Goal: Transaction & Acquisition: Subscribe to service/newsletter

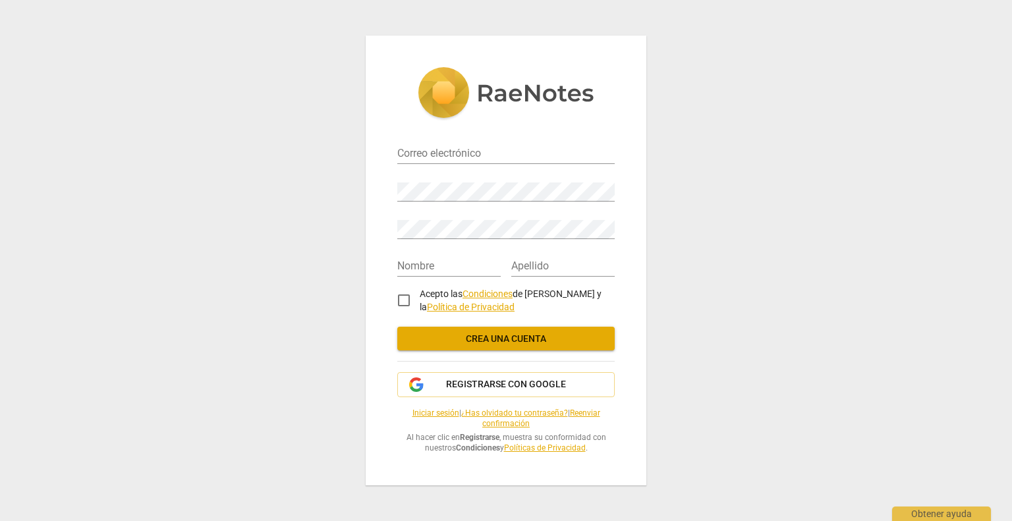
click at [503, 167] on div "Contraseña" at bounding box center [505, 186] width 217 height 38
click at [501, 160] on input "email" at bounding box center [505, 154] width 217 height 19
type input "[EMAIL_ADDRESS][DOMAIN_NAME]"
type input "[PERSON_NAME]"
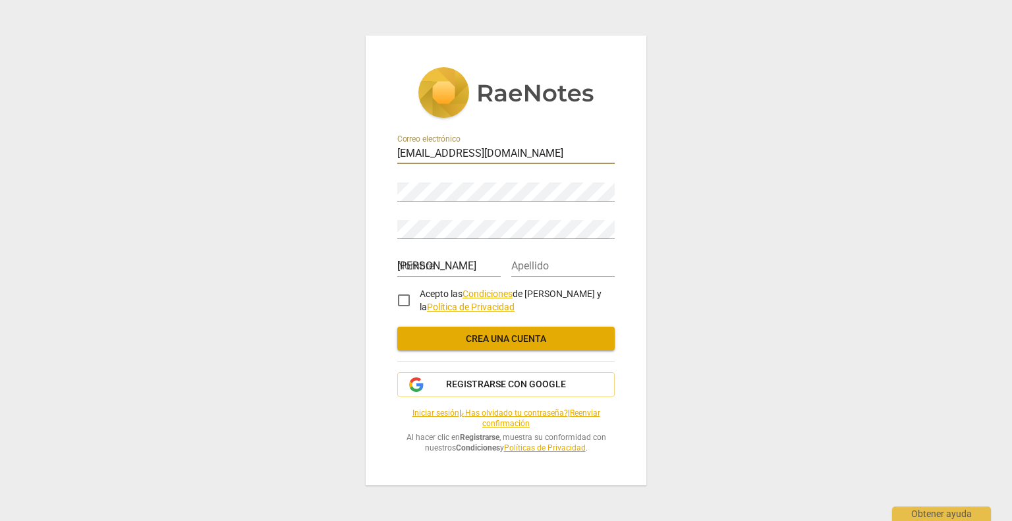
type input "[PERSON_NAME]"
click at [65, 161] on div "Correo electrónico [EMAIL_ADDRESS][DOMAIN_NAME] Contraseña Repetir contraseña N…" at bounding box center [506, 260] width 1012 height 521
click at [411, 304] on input "Acepto las Condiciones de RaeNotes y la Política de Privacidad" at bounding box center [404, 301] width 32 height 32
checkbox input "true"
click at [507, 379] on span "Registrarse con Google" at bounding box center [506, 384] width 120 height 13
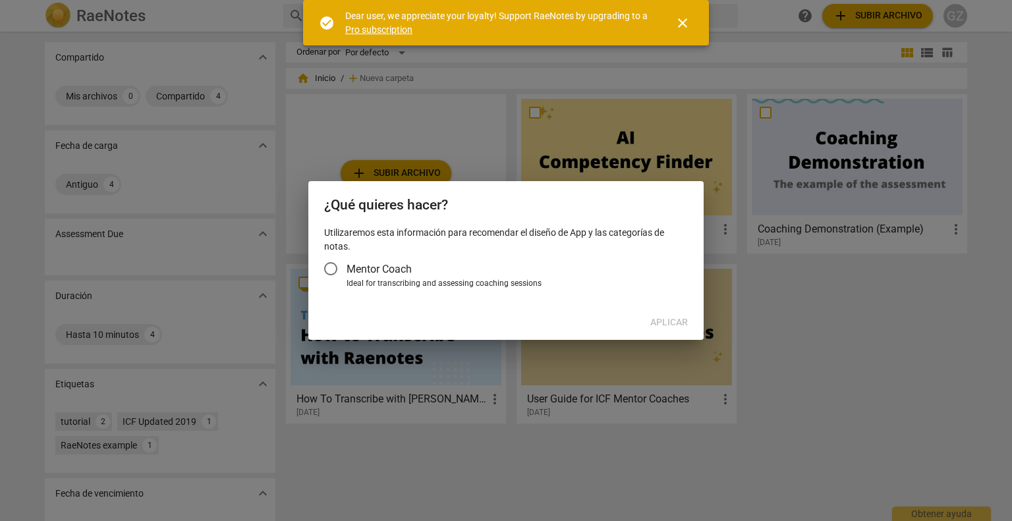
click at [794, 348] on div at bounding box center [506, 260] width 1012 height 521
click at [512, 97] on div at bounding box center [506, 260] width 1012 height 521
click at [692, 18] on span "close" at bounding box center [683, 23] width 32 height 16
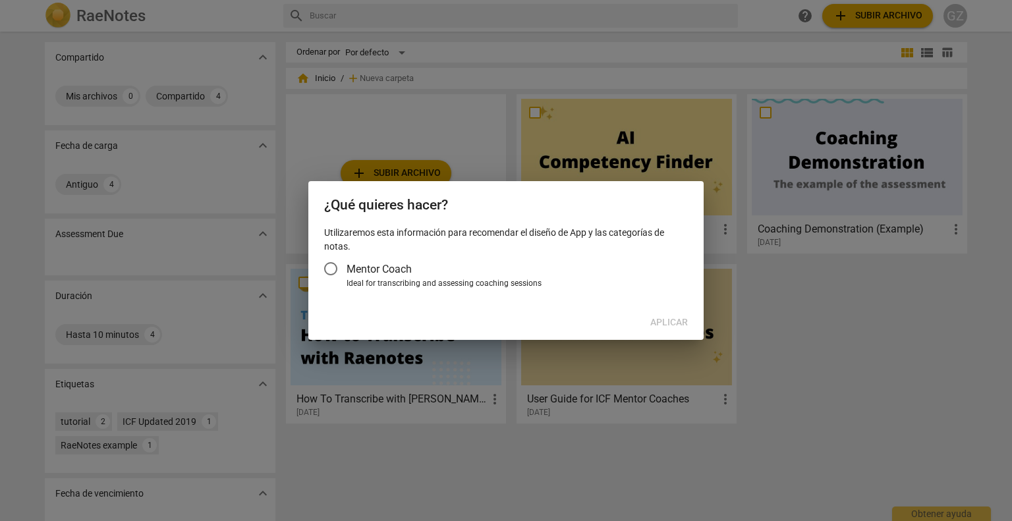
click at [741, 352] on div at bounding box center [506, 260] width 1012 height 521
click at [697, 324] on div "Aplicar" at bounding box center [506, 323] width 390 height 24
click at [675, 325] on div "Aplicar" at bounding box center [506, 323] width 390 height 24
click at [689, 227] on div "Utilizaremos esta información para recomendar el diseño de App y las categorías…" at bounding box center [505, 266] width 395 height 80
click at [808, 304] on div at bounding box center [506, 260] width 1012 height 521
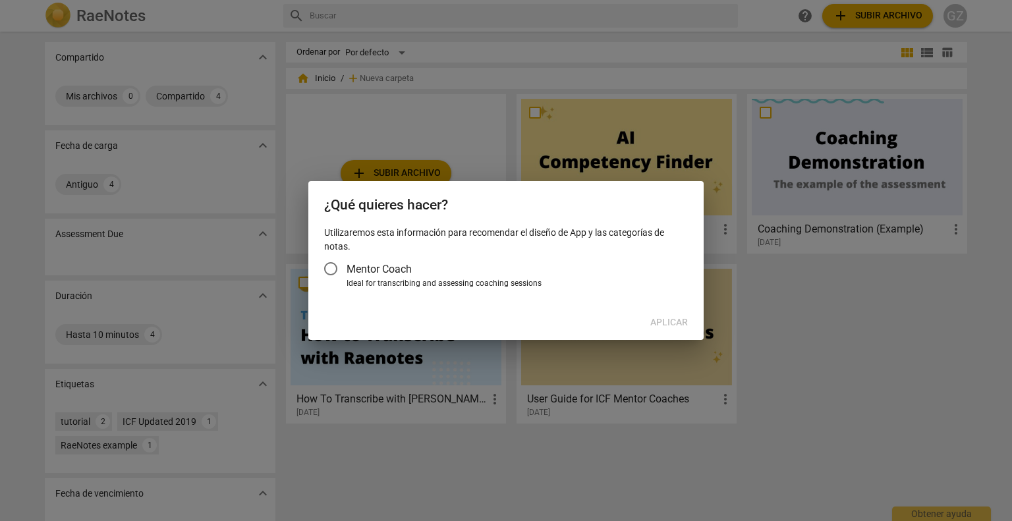
click at [331, 259] on input "Mentor Coach" at bounding box center [331, 269] width 32 height 32
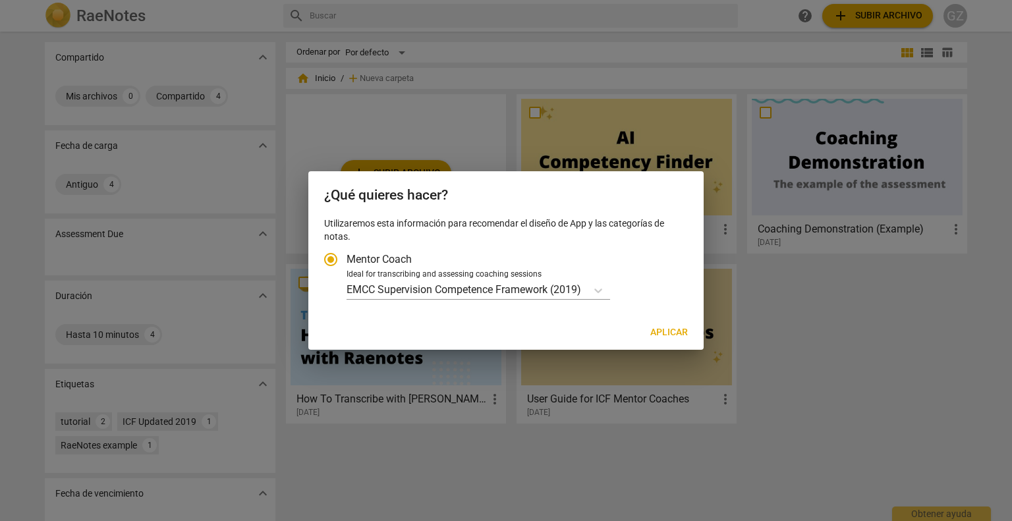
click at [647, 227] on p "Utilizaremos esta información para recomendar el diseño de App y las categorías…" at bounding box center [506, 230] width 364 height 27
drag, startPoint x: 852, startPoint y: 341, endPoint x: 804, endPoint y: 367, distance: 54.5
click at [852, 342] on div at bounding box center [506, 260] width 1012 height 521
click at [574, 286] on p "EMCC Supervision Competence Framework (2019)" at bounding box center [463, 289] width 234 height 15
click at [0, 0] on input "Ideal for transcribing and assessing coaching sessions EMCC Supervision Compete…" at bounding box center [0, 0] width 0 height 0
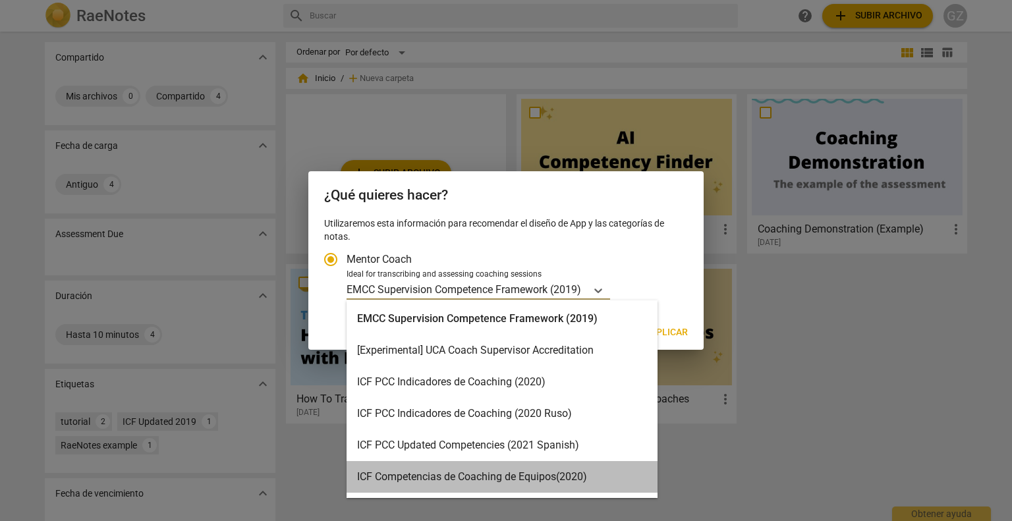
click at [524, 477] on div "ICF Competencias de Coaching de Equipos(2020)" at bounding box center [501, 477] width 311 height 32
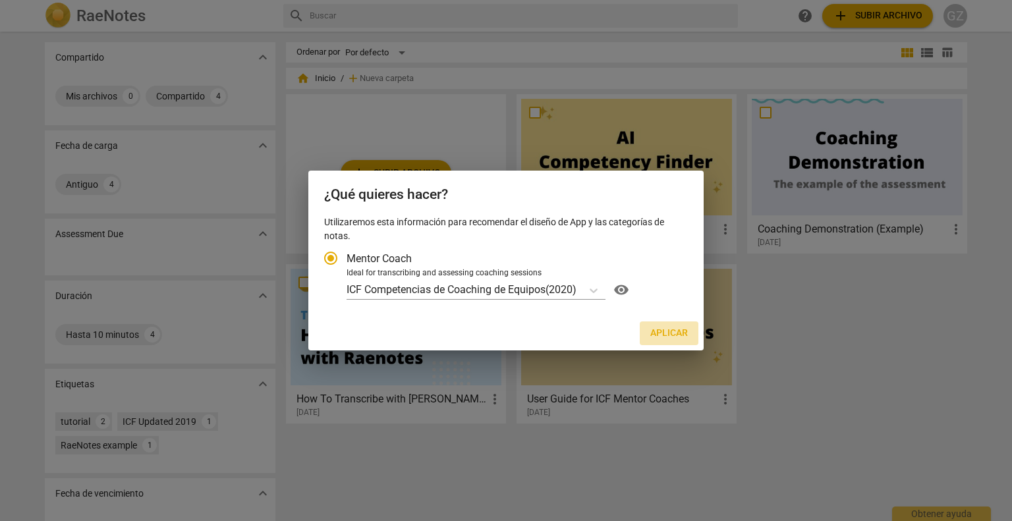
click at [674, 336] on span "Aplicar" at bounding box center [669, 333] width 38 height 13
radio input "false"
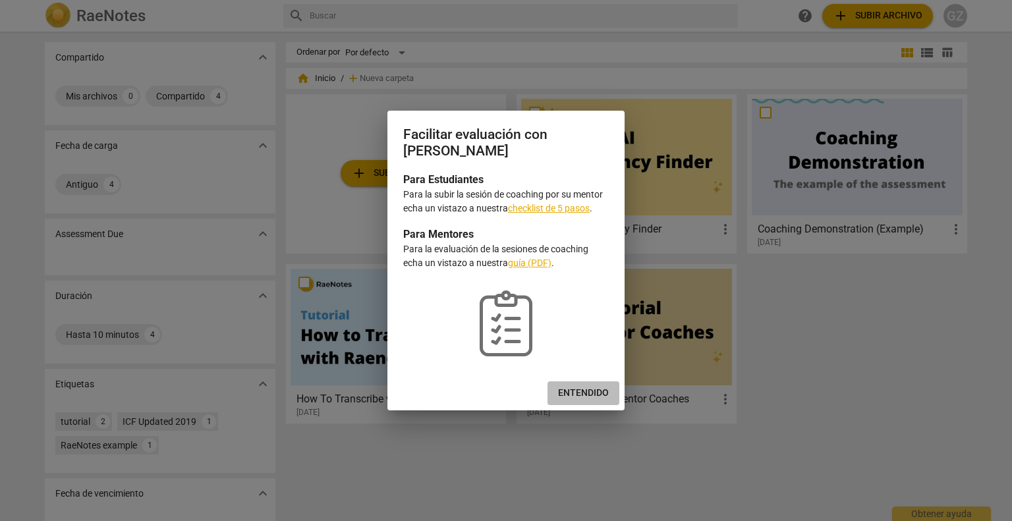
click at [585, 395] on span "Entendido" at bounding box center [583, 393] width 51 height 13
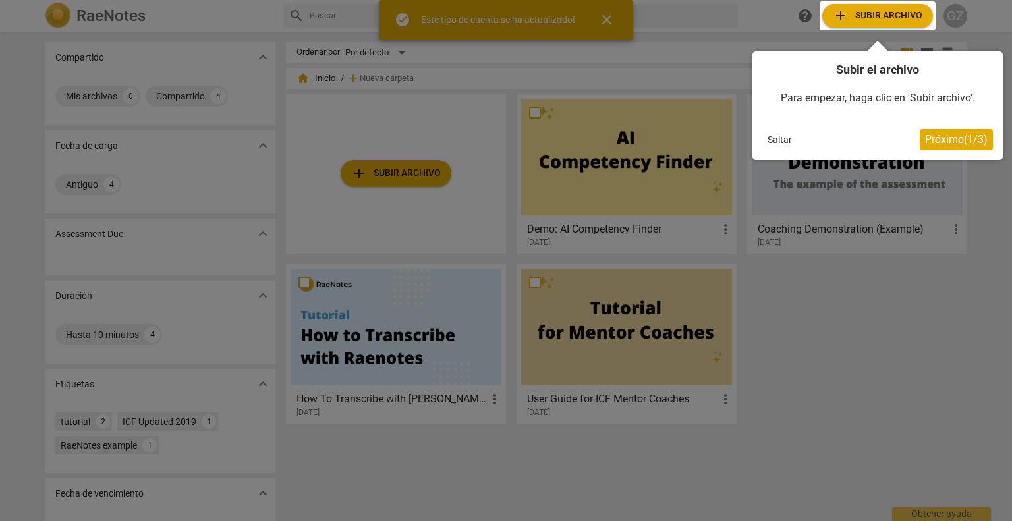
click at [611, 17] on div at bounding box center [506, 260] width 1012 height 521
click at [606, 18] on div at bounding box center [506, 260] width 1012 height 521
click at [909, 341] on div at bounding box center [506, 260] width 1012 height 521
click at [958, 140] on span "Próximo ( 1 / 3 )" at bounding box center [956, 139] width 63 height 13
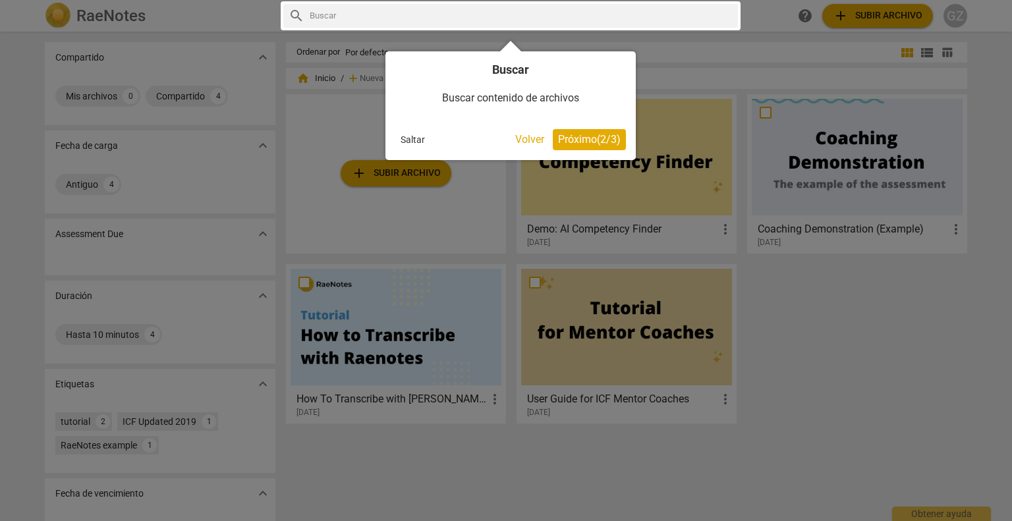
click at [608, 135] on span "Próximo ( 2 / 3 )" at bounding box center [589, 139] width 63 height 13
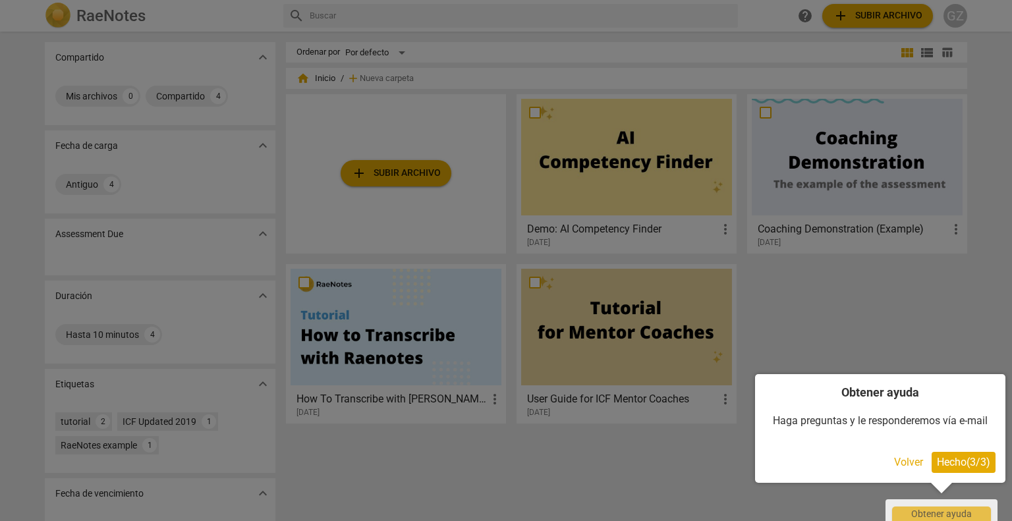
click at [941, 460] on span "Hecho ( 3 / 3 )" at bounding box center [963, 462] width 53 height 13
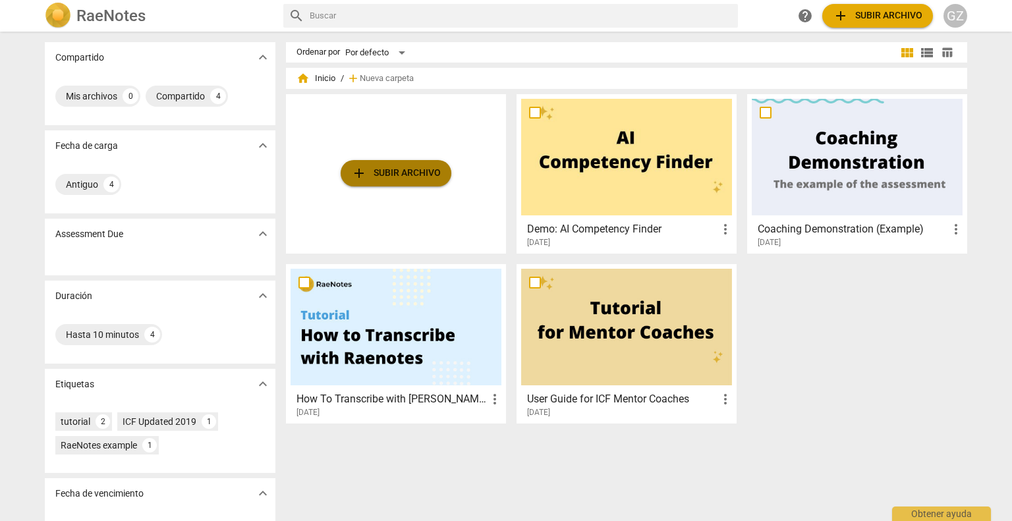
click at [387, 173] on span "add Subir archivo" at bounding box center [396, 173] width 90 height 16
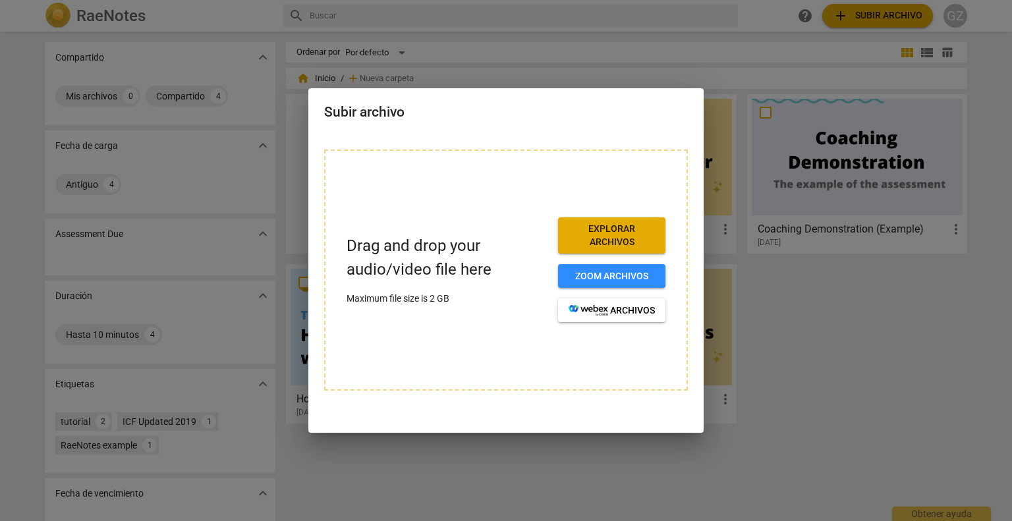
click at [596, 240] on span "Explorar archivos" at bounding box center [611, 236] width 86 height 26
click at [505, 238] on p "Drag and drop your audio/video file here" at bounding box center [446, 257] width 201 height 46
click at [616, 227] on span "Explorar archivos" at bounding box center [611, 236] width 86 height 26
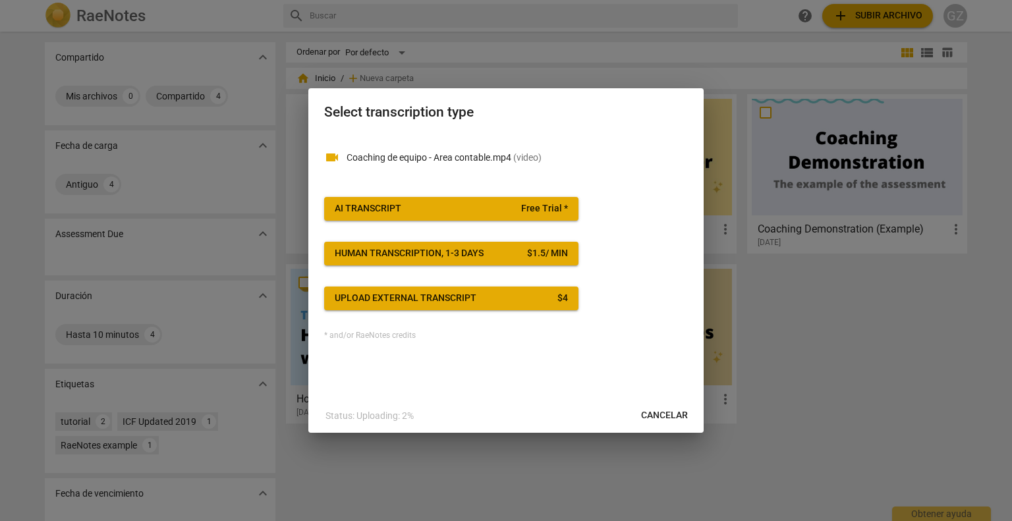
click at [557, 209] on span "Free Trial *" at bounding box center [544, 208] width 47 height 13
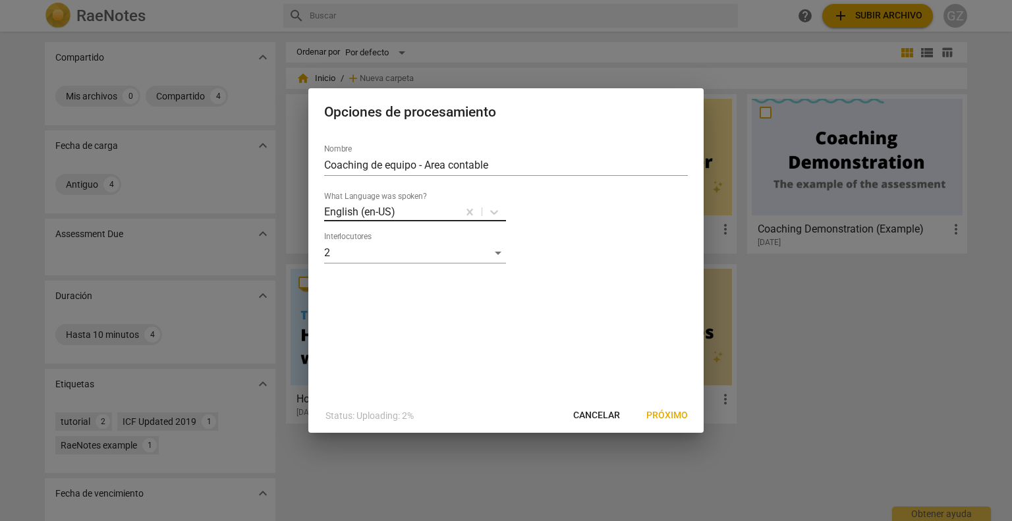
click at [408, 213] on div at bounding box center [426, 211] width 60 height 15
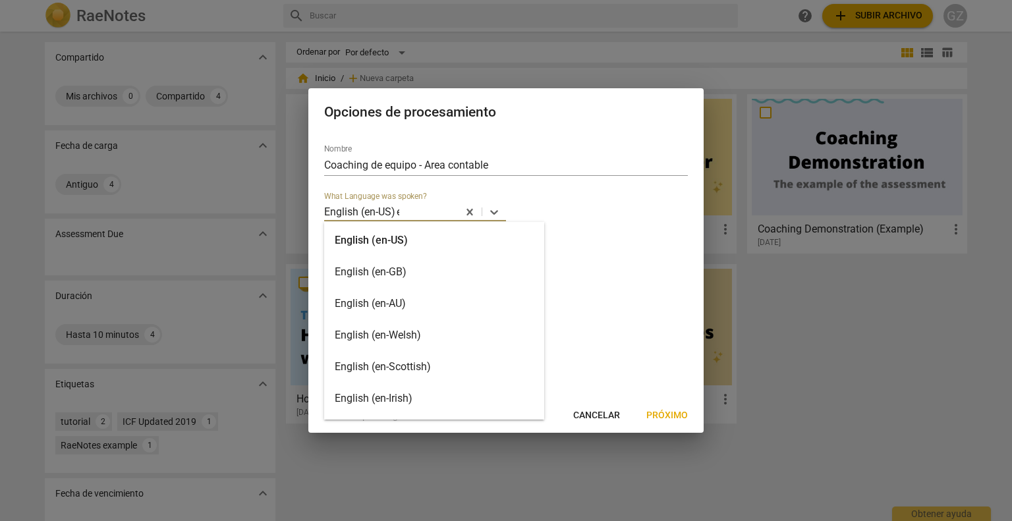
type input "es"
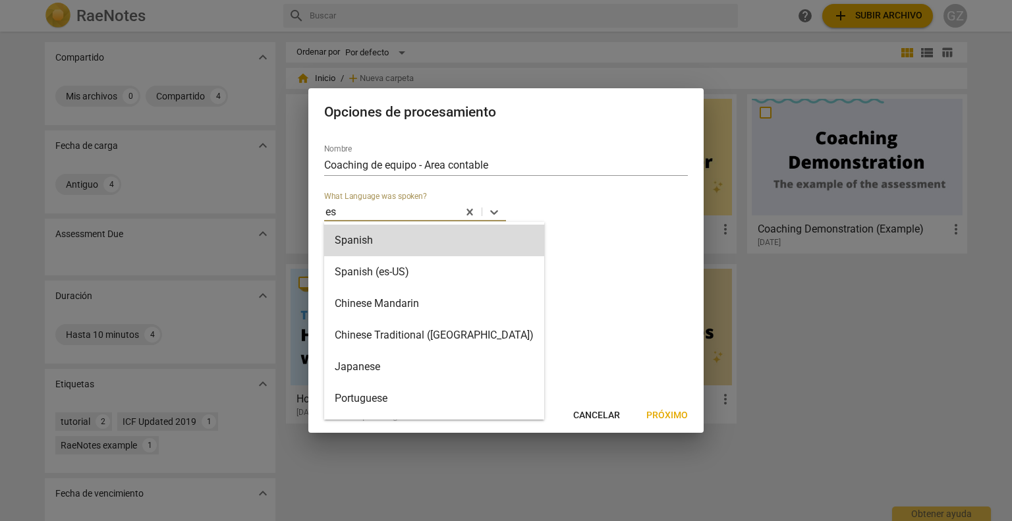
click at [416, 236] on div "Spanish" at bounding box center [434, 241] width 220 height 32
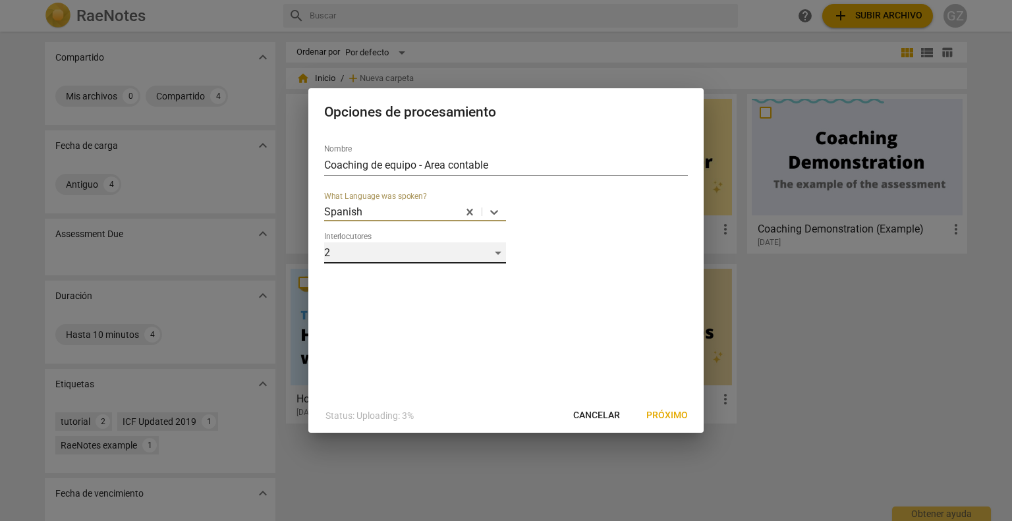
click at [450, 254] on div "2" at bounding box center [415, 252] width 182 height 21
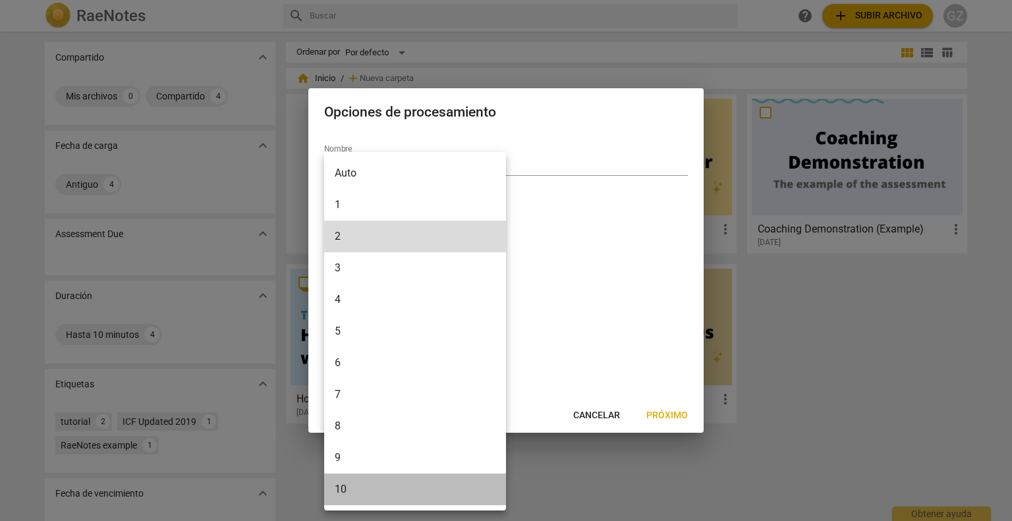
click at [379, 487] on li "10" at bounding box center [415, 490] width 182 height 32
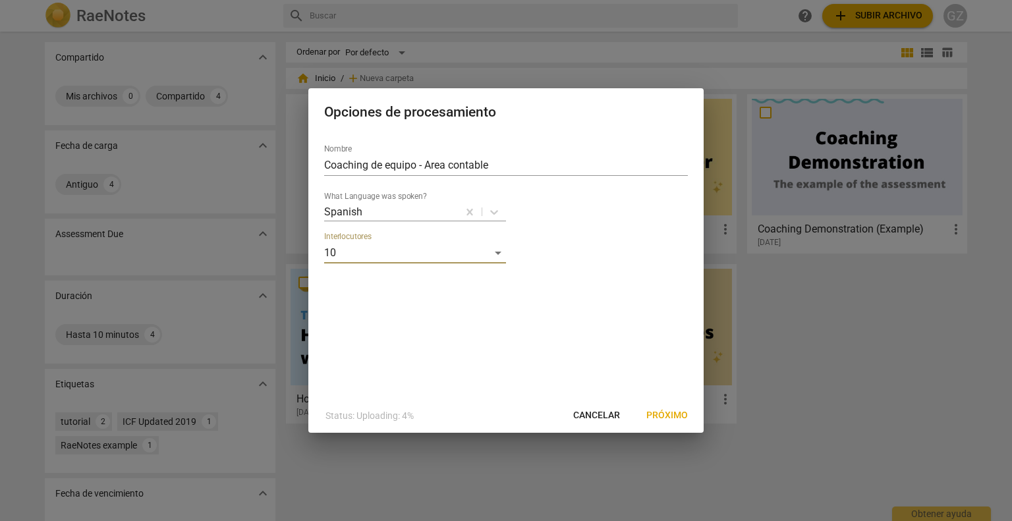
click at [669, 416] on span "Próximo" at bounding box center [666, 415] width 41 height 13
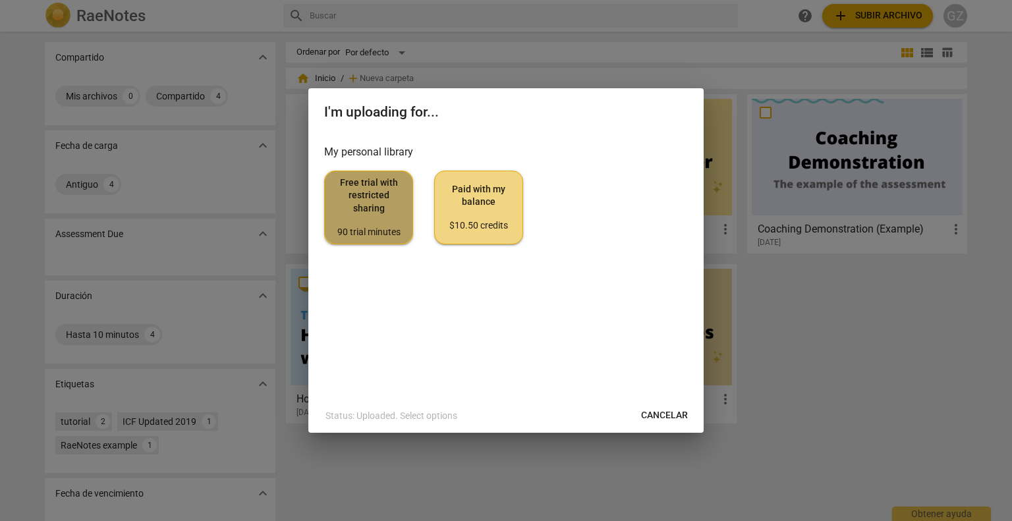
click at [364, 181] on span "Free trial with restricted sharing 90 trial minutes" at bounding box center [368, 208] width 67 height 62
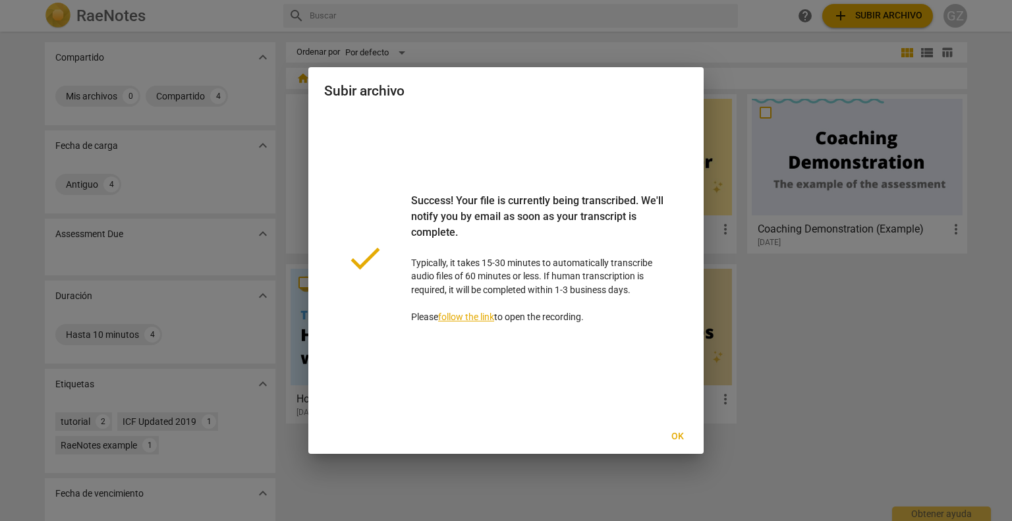
click at [677, 434] on span "Ok" at bounding box center [677, 436] width 21 height 13
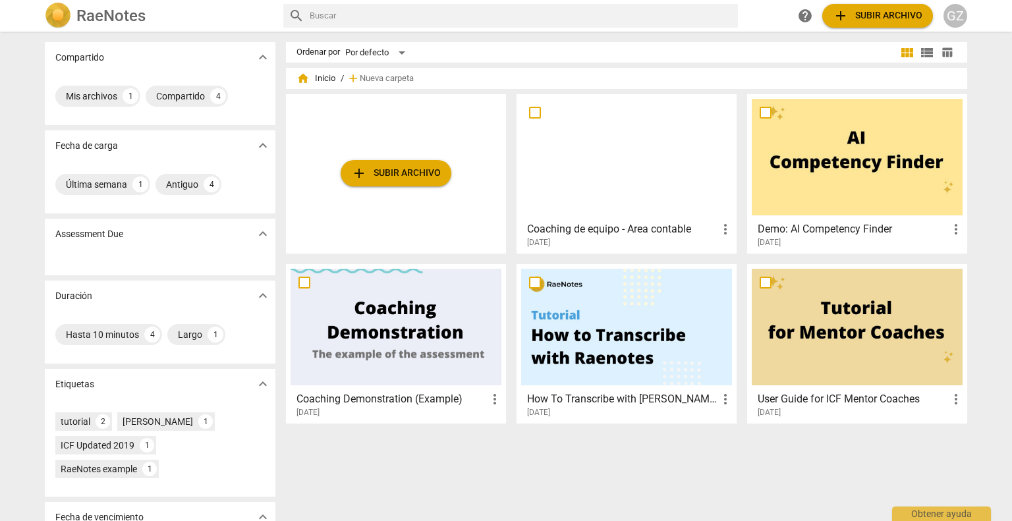
click at [722, 230] on span "more_vert" at bounding box center [725, 229] width 16 height 16
click at [626, 151] on div at bounding box center [506, 260] width 1012 height 521
click at [537, 111] on input "checkbox" at bounding box center [535, 113] width 28 height 16
checkbox input "false"
click at [529, 115] on input "checkbox" at bounding box center [535, 113] width 28 height 16
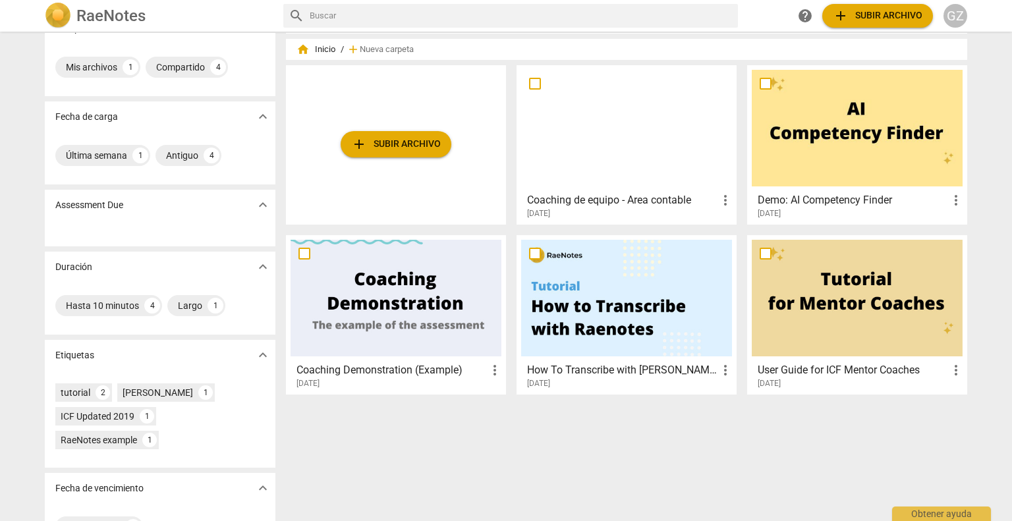
scroll to position [68, 0]
